Goal: Information Seeking & Learning: Learn about a topic

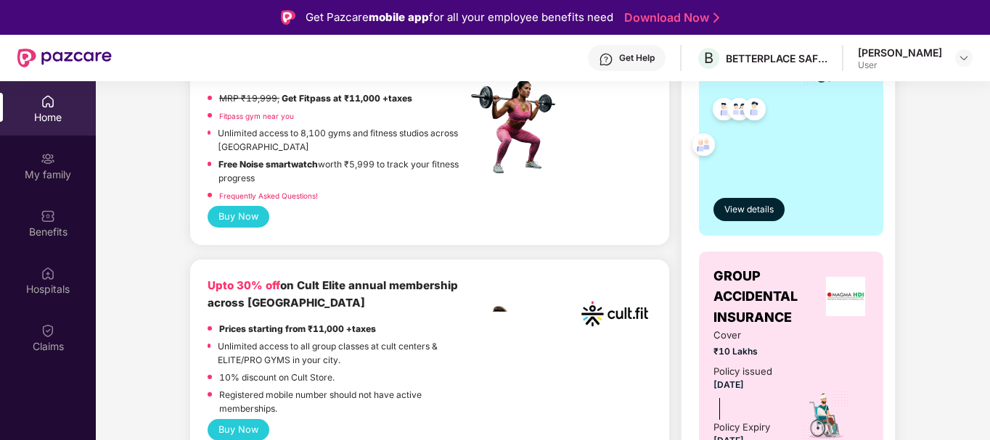
scroll to position [447, 0]
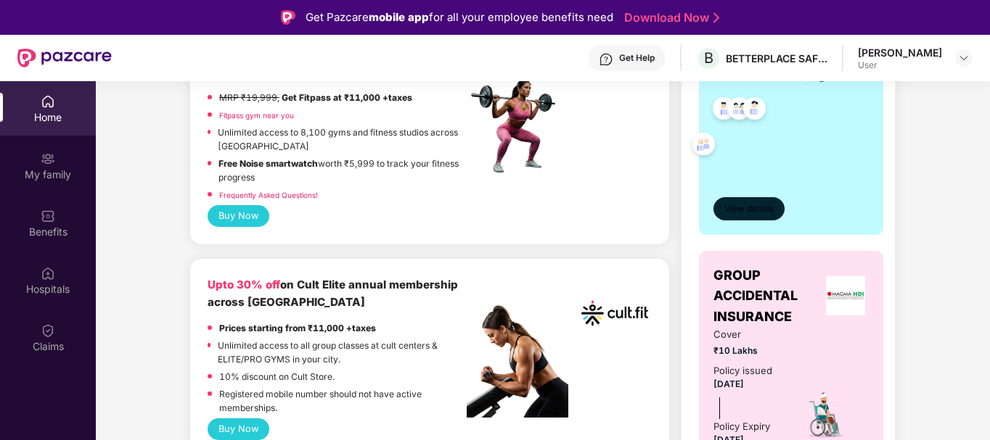
click at [744, 216] on button "View details" at bounding box center [748, 208] width 71 height 23
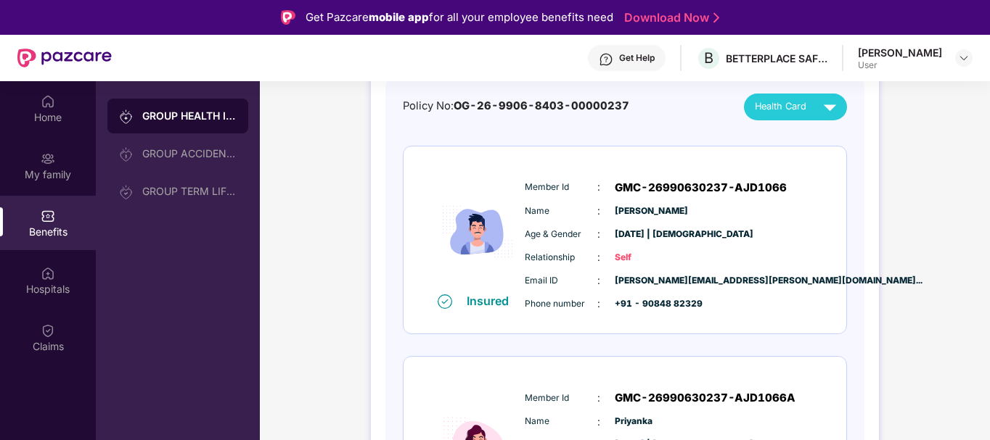
scroll to position [149, 0]
click at [245, 308] on div "GROUP HEALTH INSURANCE GROUP ACCIDENTAL INSURANCE GROUP TERM LIFE INSURANCE" at bounding box center [178, 301] width 164 height 440
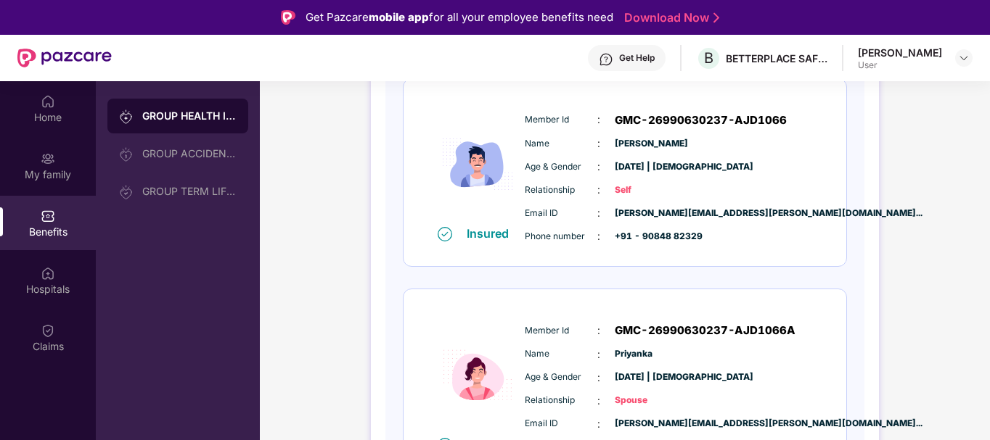
scroll to position [216, 0]
